Goal: Communication & Community: Connect with others

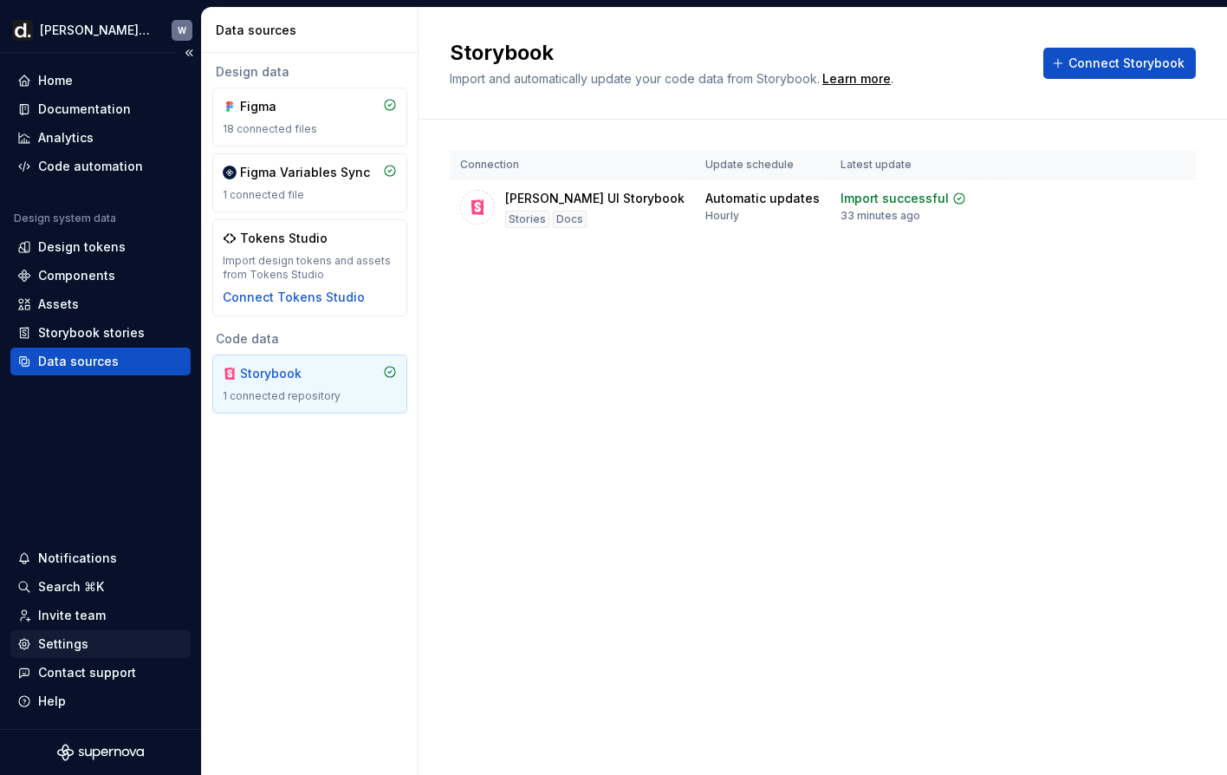
click at [100, 636] on div "Settings" at bounding box center [100, 643] width 166 height 17
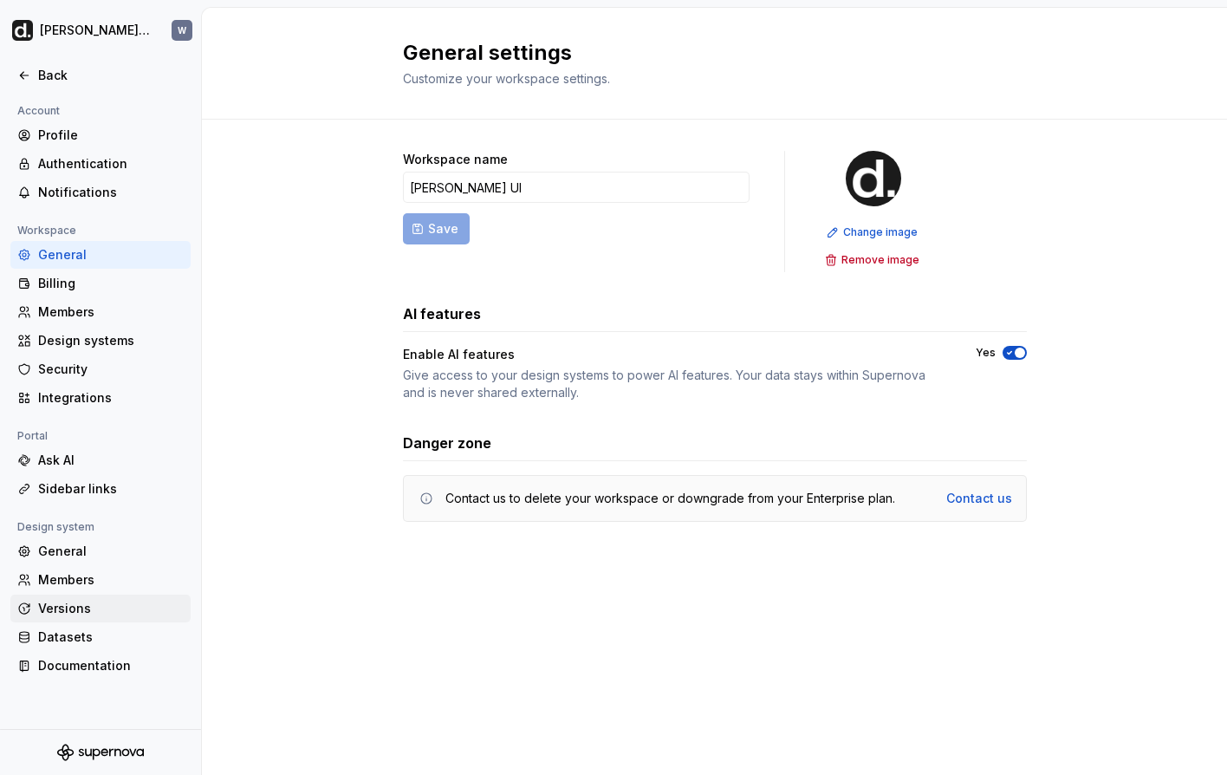
click at [98, 616] on div "Versions" at bounding box center [111, 608] width 146 height 17
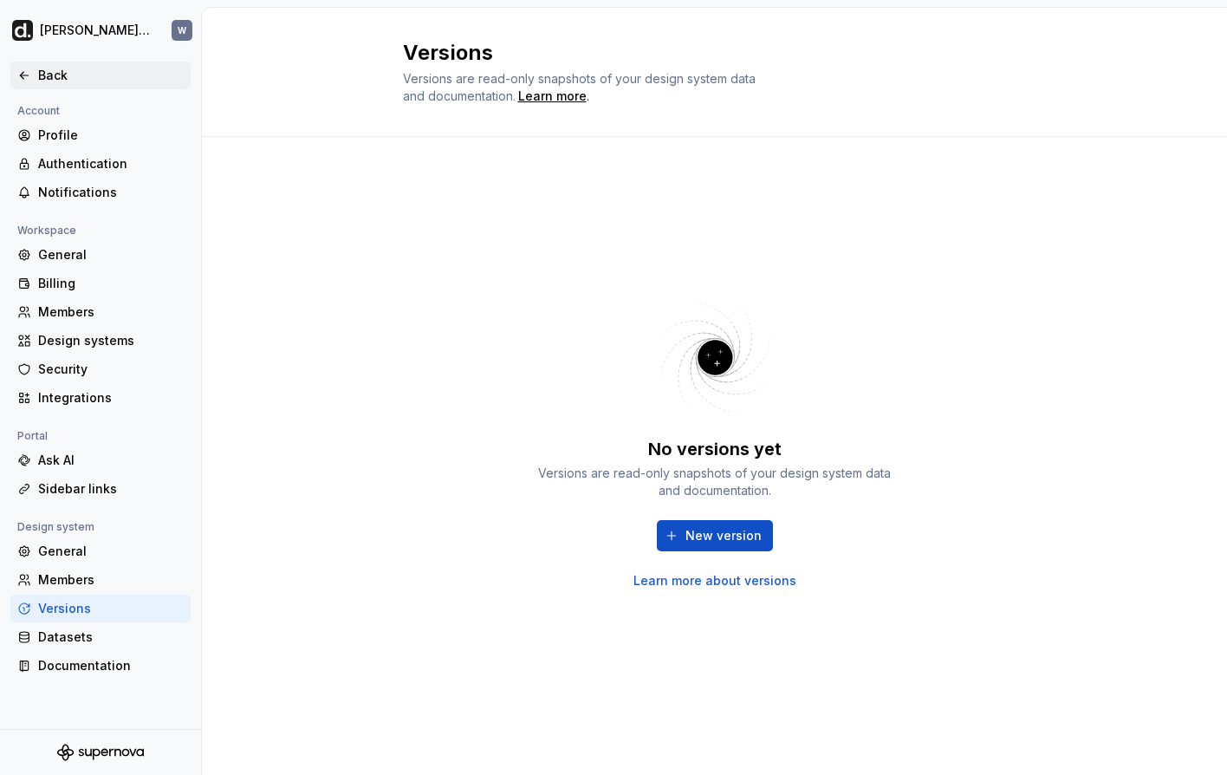
click at [81, 70] on div "Back" at bounding box center [111, 75] width 146 height 17
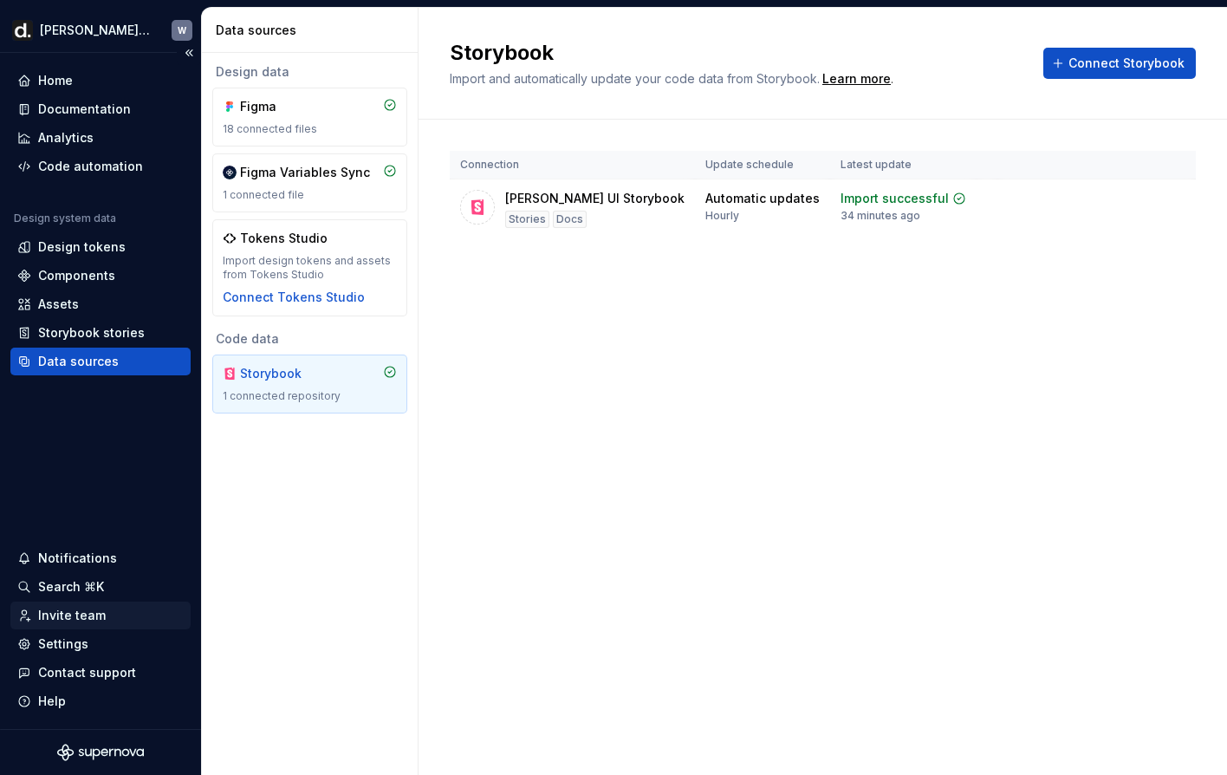
click at [96, 620] on div "Invite team" at bounding box center [72, 615] width 68 height 17
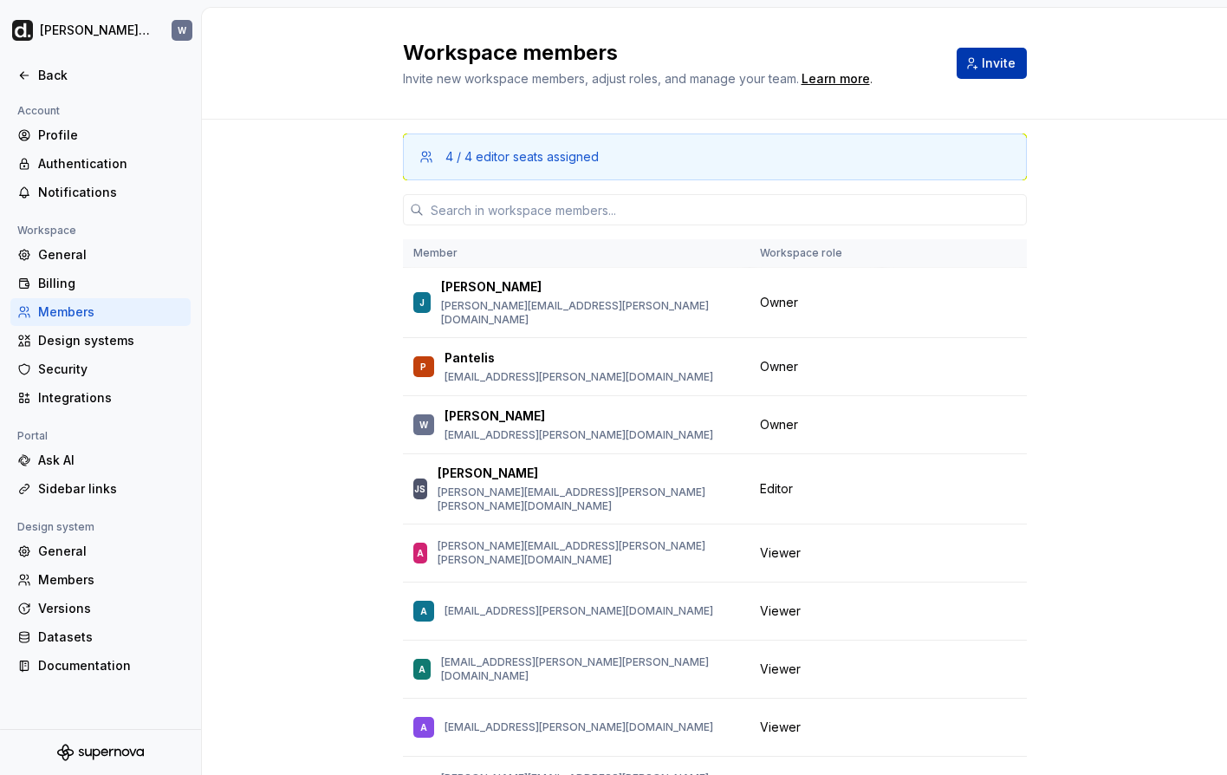
click at [976, 55] on button "Invite" at bounding box center [992, 63] width 70 height 31
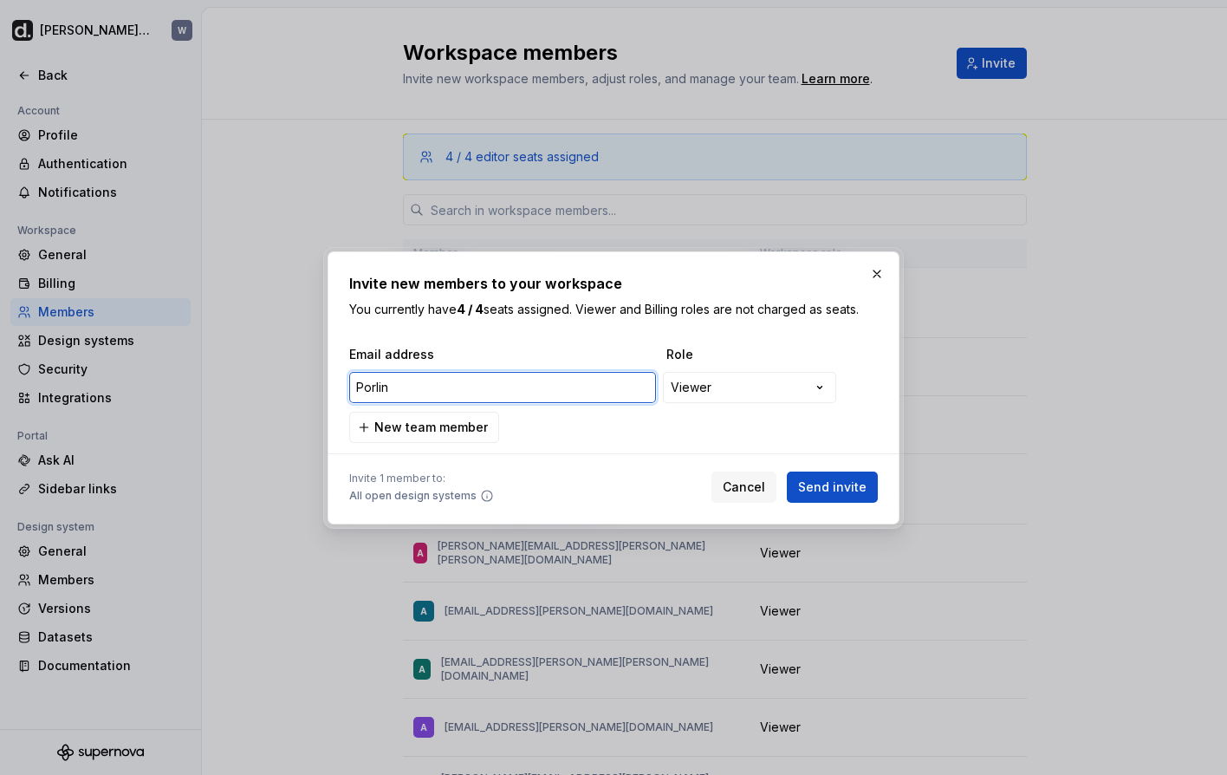
click at [616, 400] on input "Porlin" at bounding box center [502, 387] width 307 height 31
paste input "[EMAIL_ADDRESS][PERSON_NAME][DOMAIN_NAME]"
type input "[EMAIL_ADDRESS][PERSON_NAME][DOMAIN_NAME]"
click at [731, 420] on div "**********" at bounding box center [613, 394] width 529 height 97
click at [704, 447] on div at bounding box center [613, 454] width 529 height 22
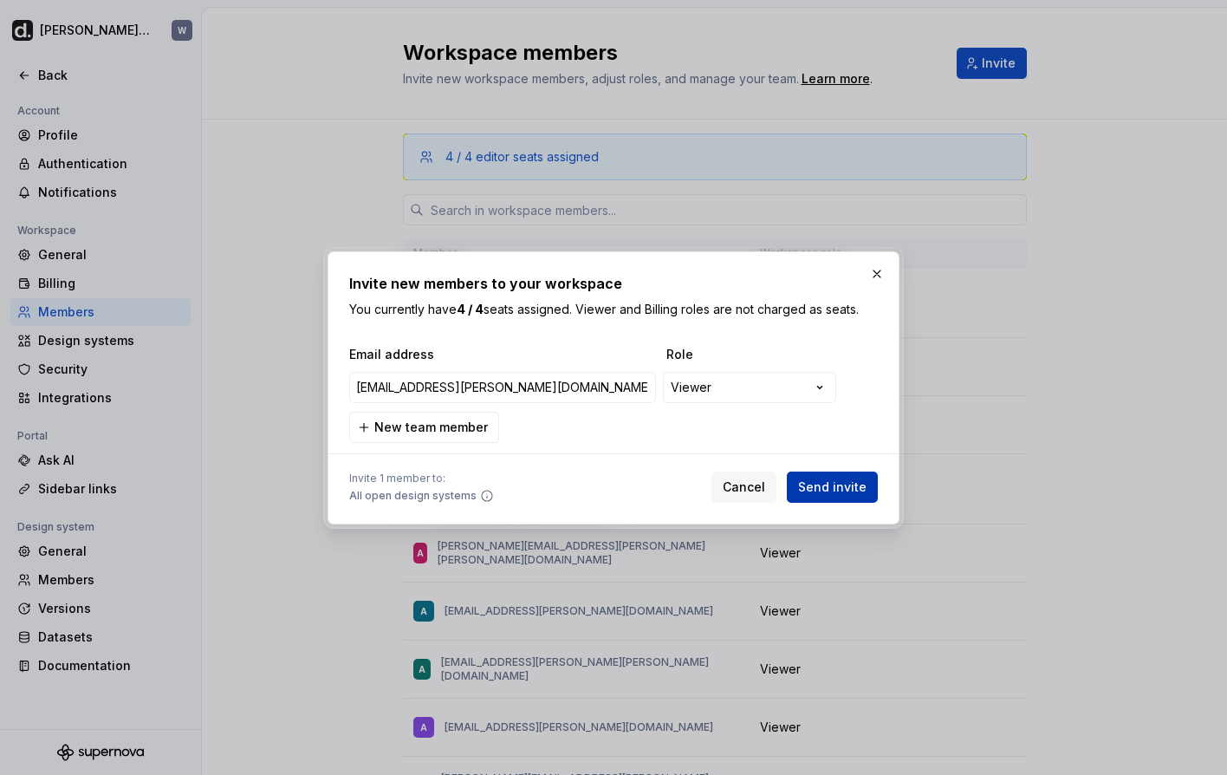
click at [858, 488] on span "Send invite" at bounding box center [832, 487] width 68 height 17
